Goal: Task Accomplishment & Management: Manage account settings

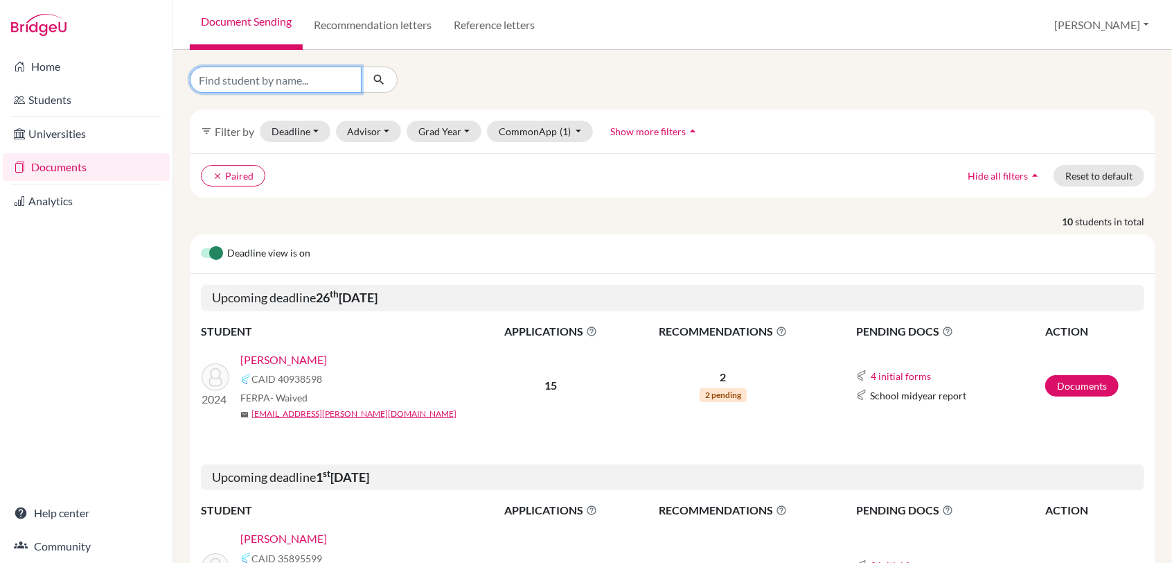
click at [304, 74] on input "Find student by name..." at bounding box center [276, 80] width 172 height 26
type input "[PERSON_NAME]"
click button "submit" at bounding box center [379, 80] width 37 height 26
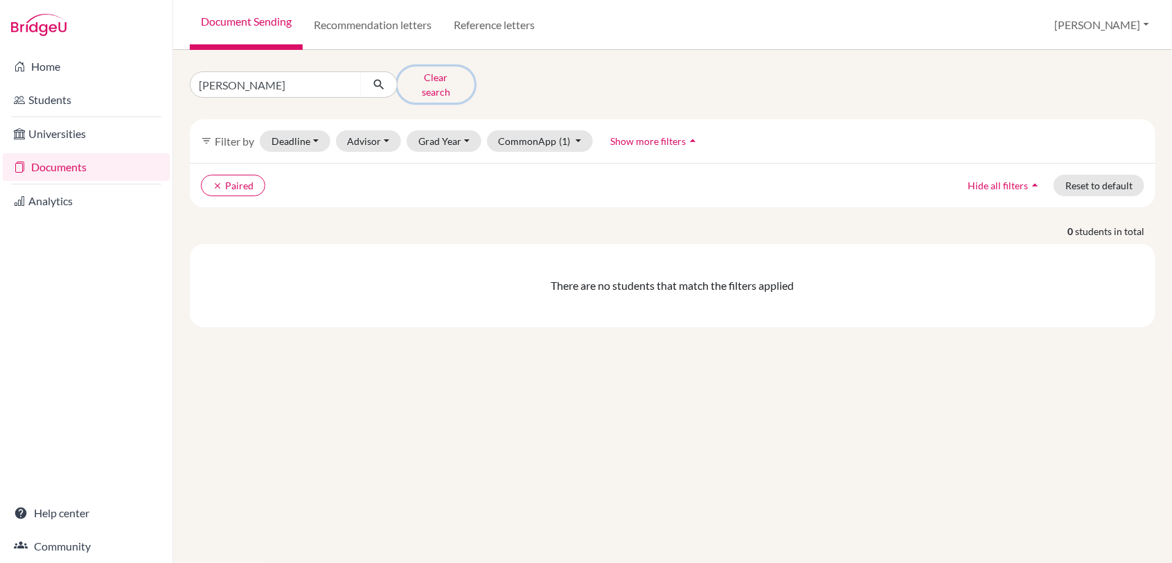
click at [431, 79] on button "Clear search" at bounding box center [436, 85] width 77 height 36
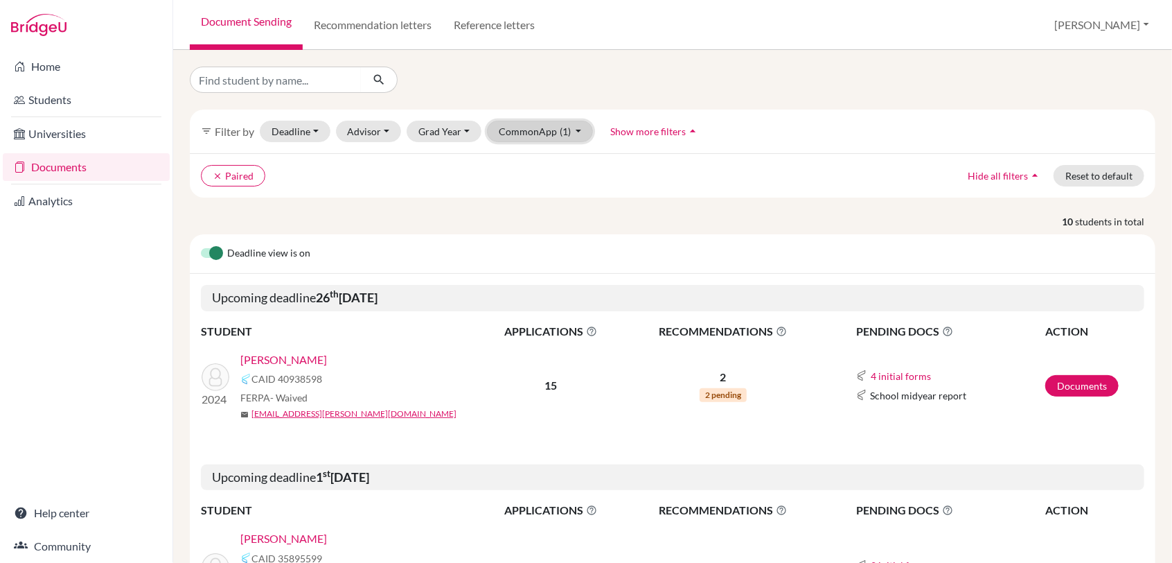
click at [578, 129] on button "CommonApp (1)" at bounding box center [540, 131] width 107 height 21
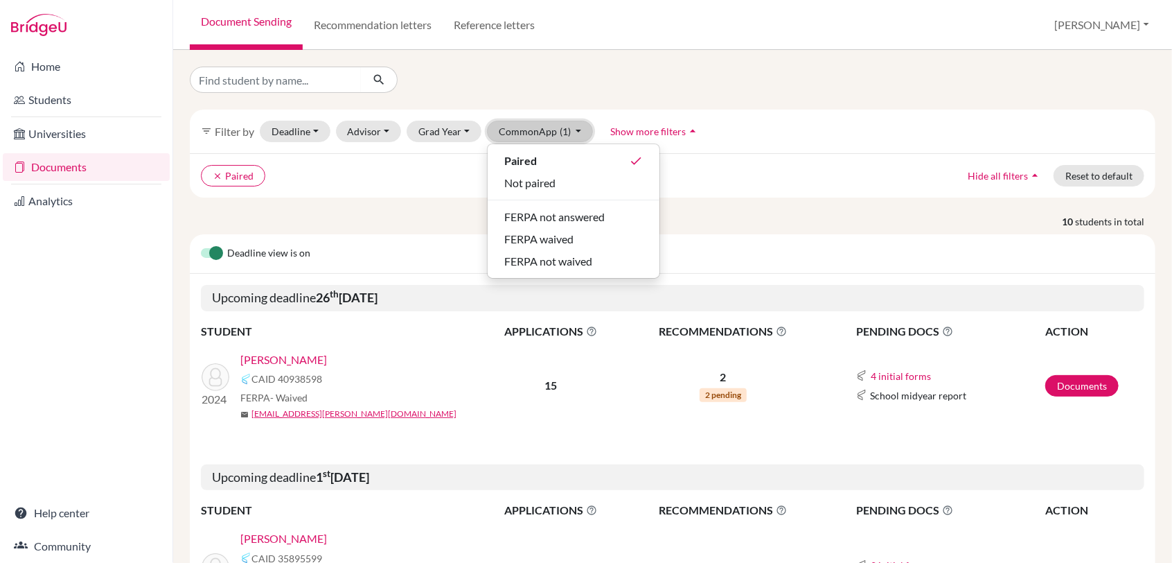
click at [576, 125] on button "CommonApp (1)" at bounding box center [540, 131] width 107 height 21
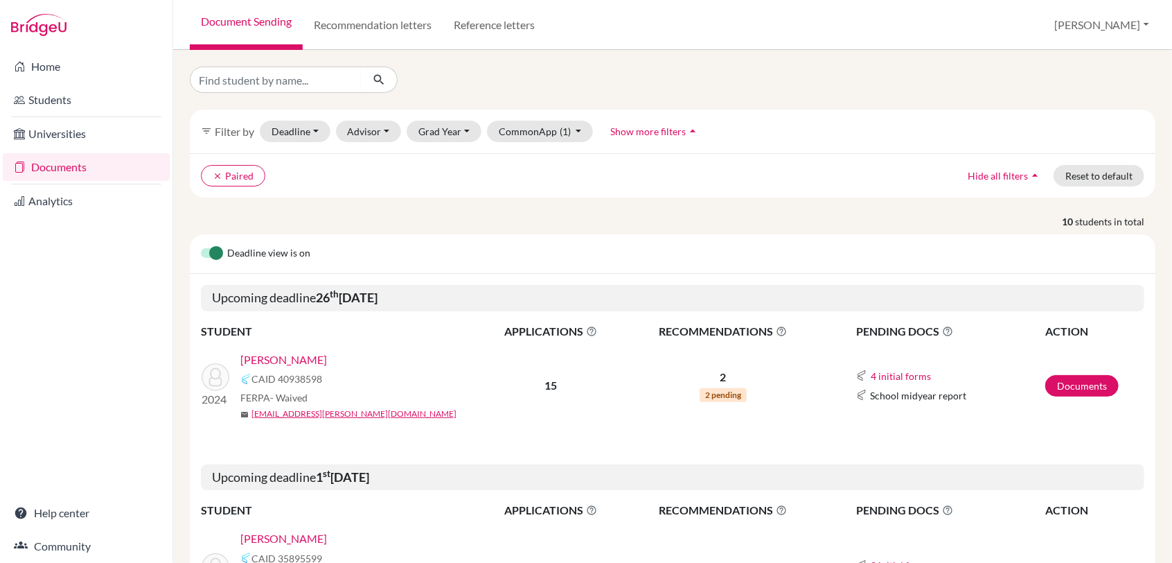
click at [402, 193] on div "clear Paired Hide all filters arrow_drop_up Reset to default" at bounding box center [673, 175] width 966 height 44
